Goal: Information Seeking & Learning: Learn about a topic

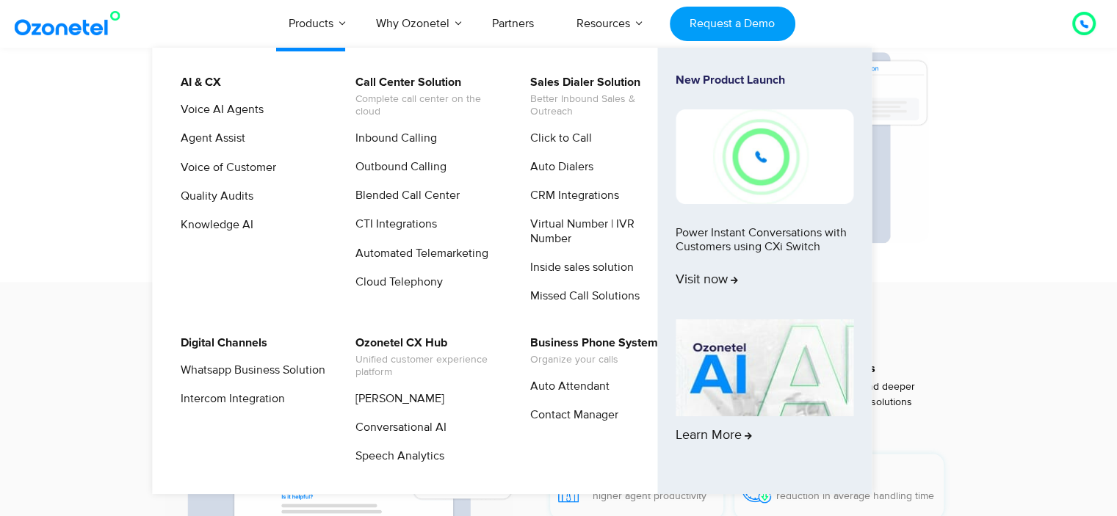
scroll to position [1771, 0]
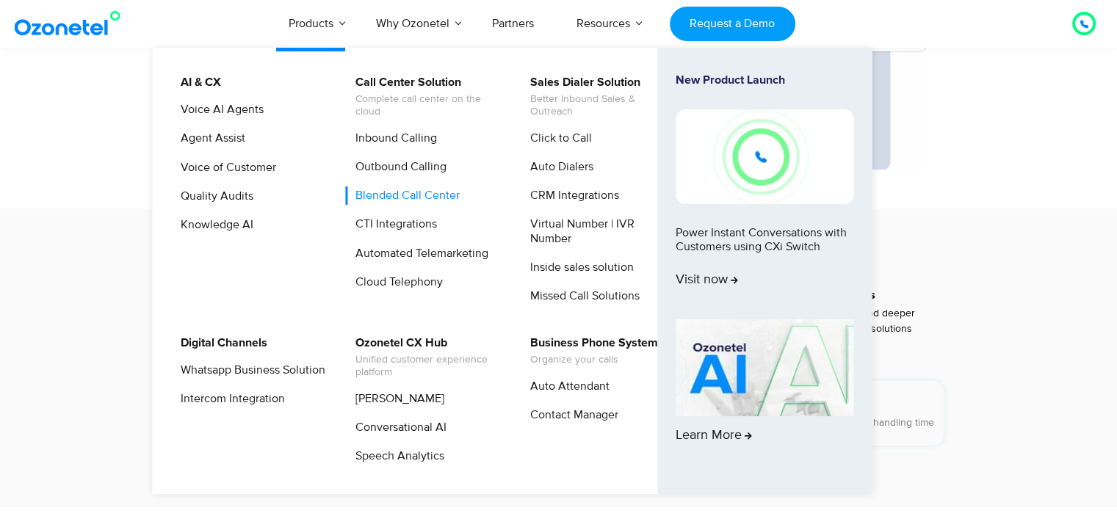
click at [377, 192] on link "Blended Call Center" at bounding box center [404, 196] width 116 height 18
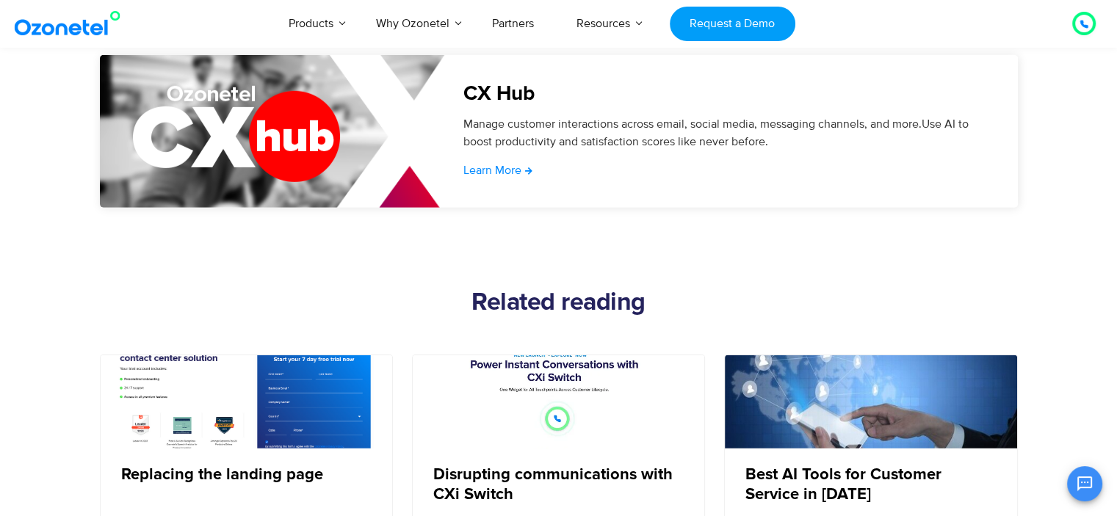
scroll to position [4553, 0]
